Goal: Information Seeking & Learning: Check status

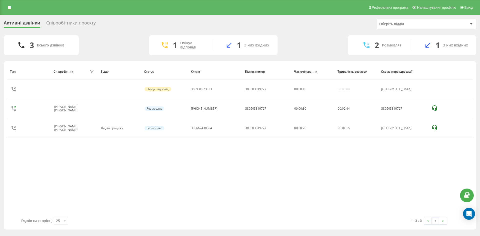
click at [287, 169] on div "Тип Співробітник фільтру Відділ Статус Клієнт Бізнес номер Час очікування Трива…" at bounding box center [240, 141] width 465 height 154
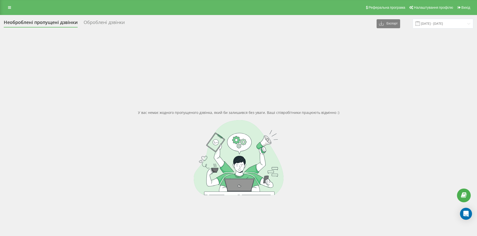
drag, startPoint x: 0, startPoint y: 0, endPoint x: 88, endPoint y: 23, distance: 91.3
click at [89, 23] on div "Оброблені дзвінки" at bounding box center [104, 24] width 41 height 8
click at [114, 22] on div "Оброблені дзвінки" at bounding box center [104, 24] width 41 height 8
click at [113, 25] on div "Оброблені дзвінки" at bounding box center [104, 24] width 41 height 8
click at [106, 24] on div "Оброблені дзвінки" at bounding box center [104, 24] width 41 height 8
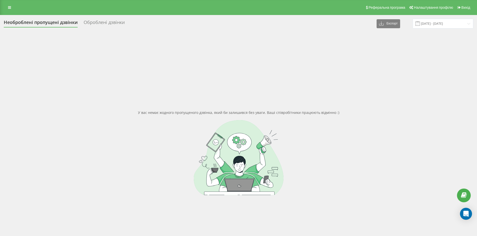
click at [111, 24] on div "Оброблені дзвінки" at bounding box center [104, 24] width 41 height 8
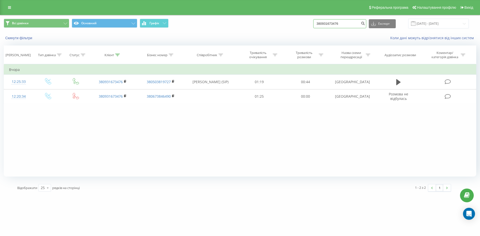
drag, startPoint x: 336, startPoint y: 21, endPoint x: 256, endPoint y: 16, distance: 80.5
click at [264, 20] on div "Всі дзвінки Основний Графік 380931673476 Експорт .csv .xls .xlsx 19.06.2025 - 1…" at bounding box center [240, 24] width 473 height 10
paste input "443210004"
type input "380443210004"
